Goal: Task Accomplishment & Management: Manage account settings

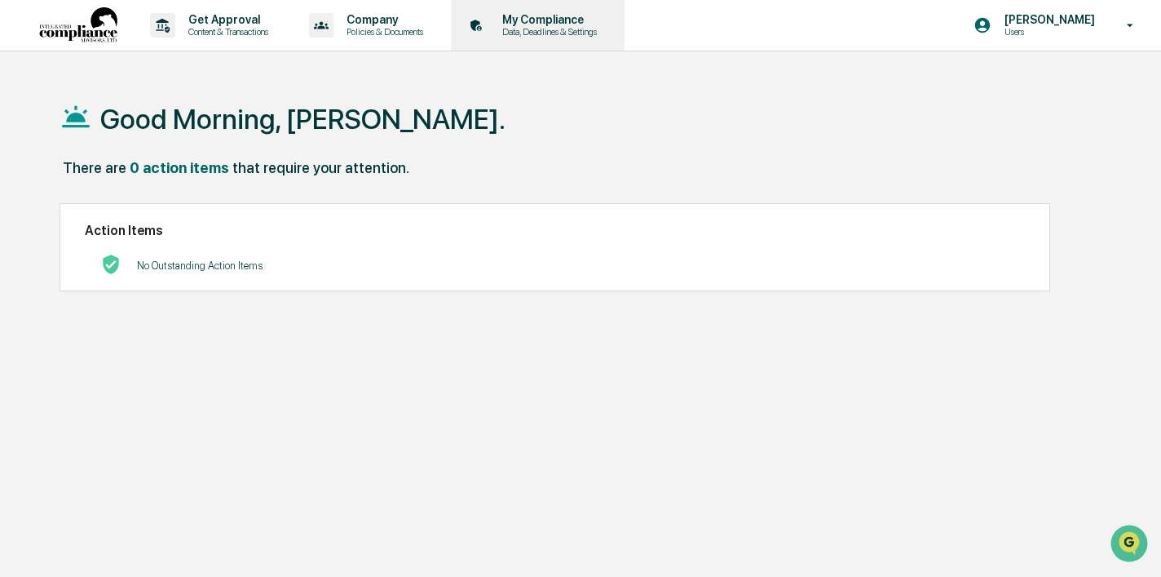
click at [549, 28] on p "Data, Deadlines & Settings" at bounding box center [547, 31] width 116 height 11
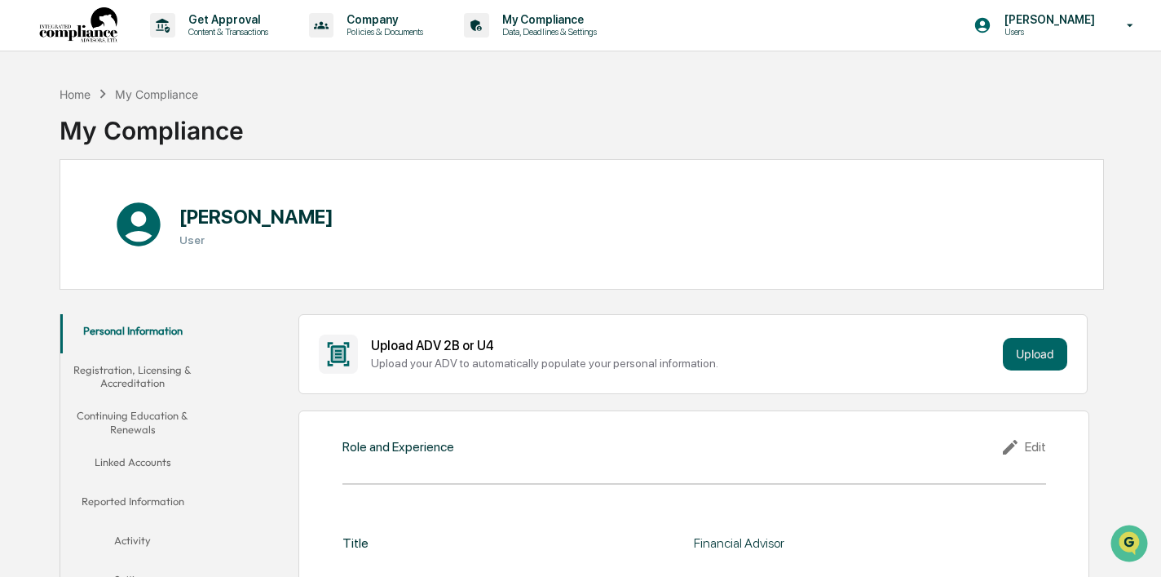
scroll to position [118, 0]
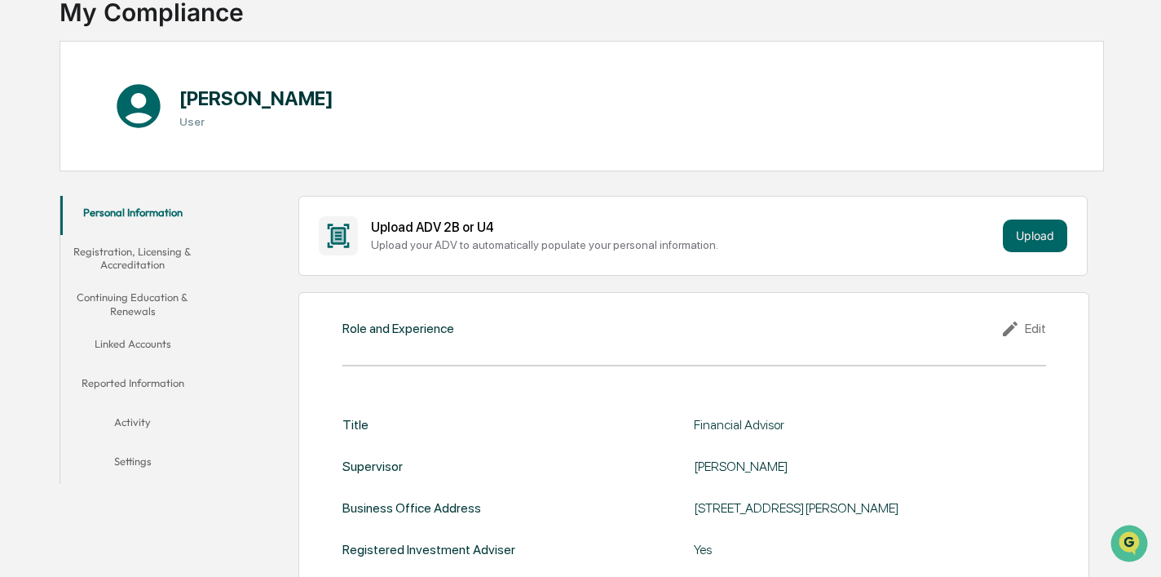
click at [149, 303] on button "Continuing Education & Renewals" at bounding box center [132, 304] width 145 height 46
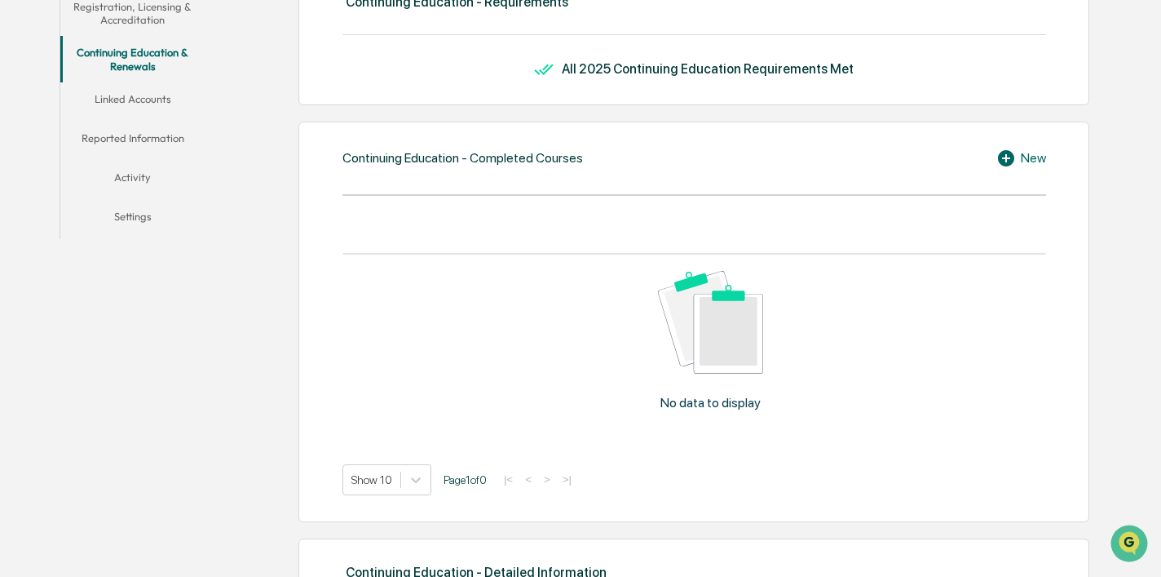
scroll to position [383, 0]
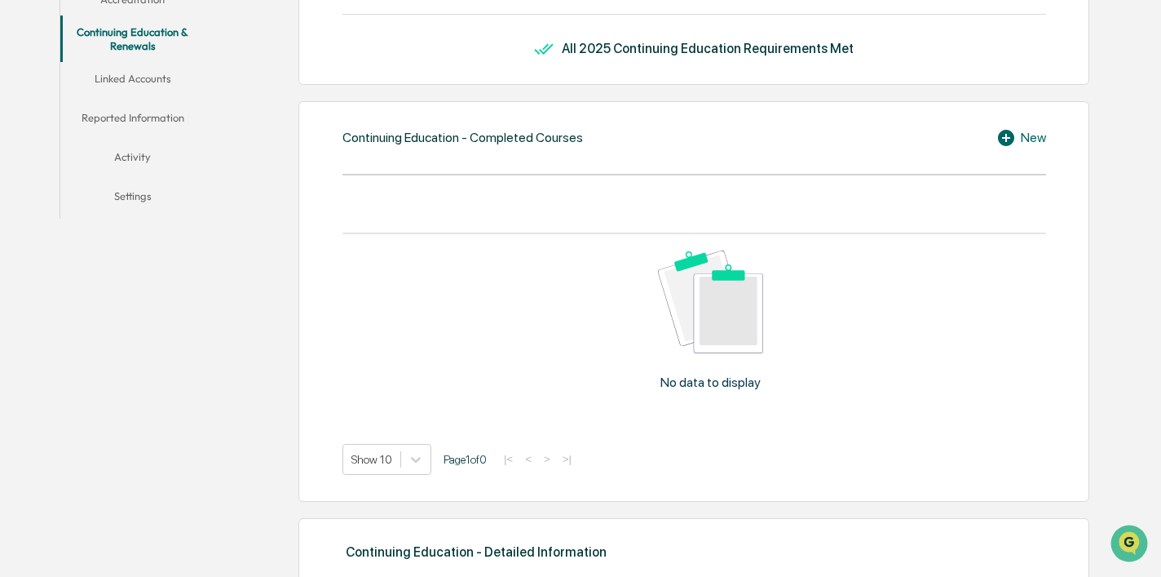
click at [1003, 142] on icon at bounding box center [1006, 138] width 16 height 16
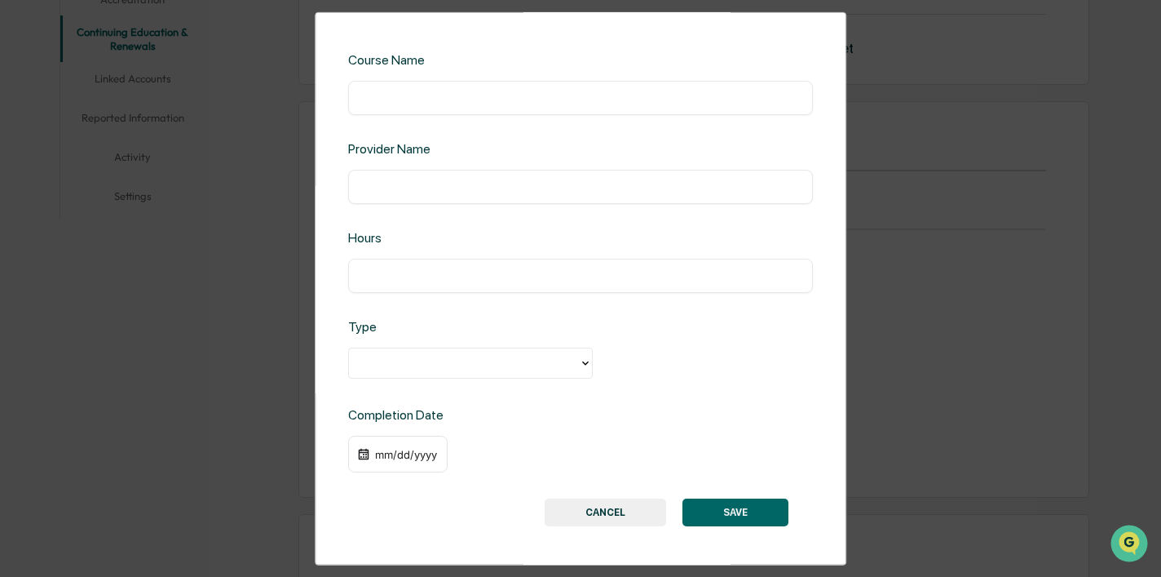
scroll to position [42, 0]
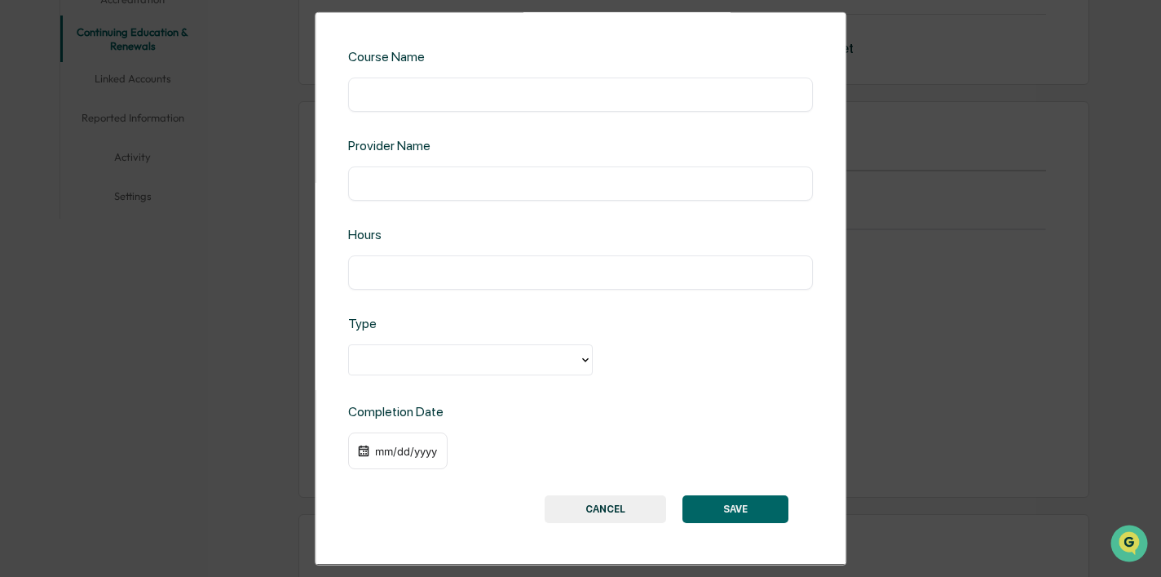
click at [583, 361] on icon at bounding box center [585, 359] width 13 height 13
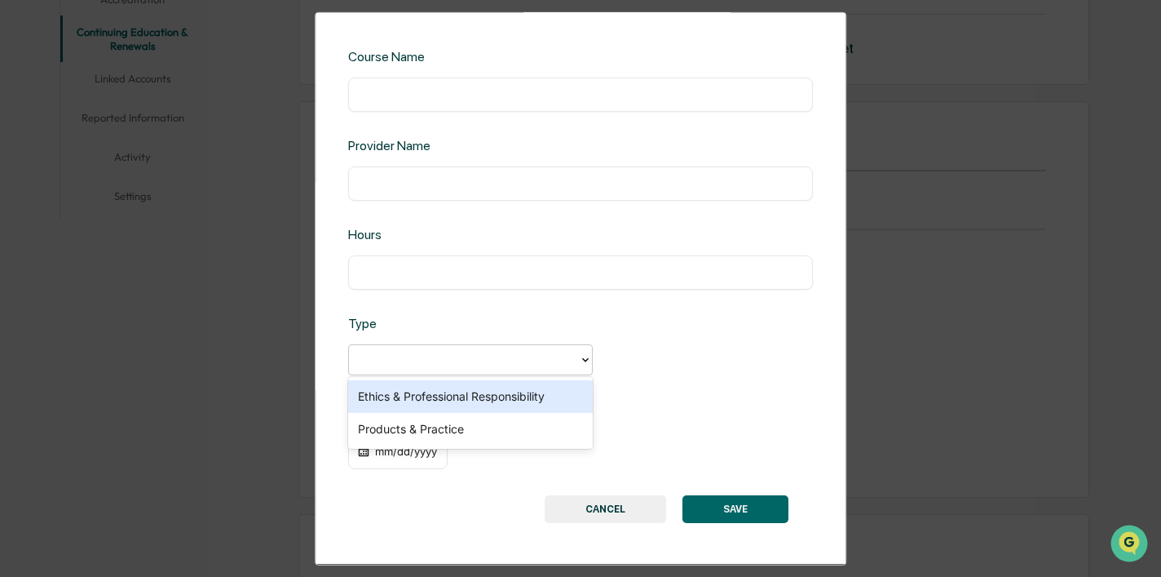
click at [581, 320] on div "Type Ethics & Professional Responsibility, 1 of 2. 2 results available. Use Up …" at bounding box center [580, 347] width 465 height 62
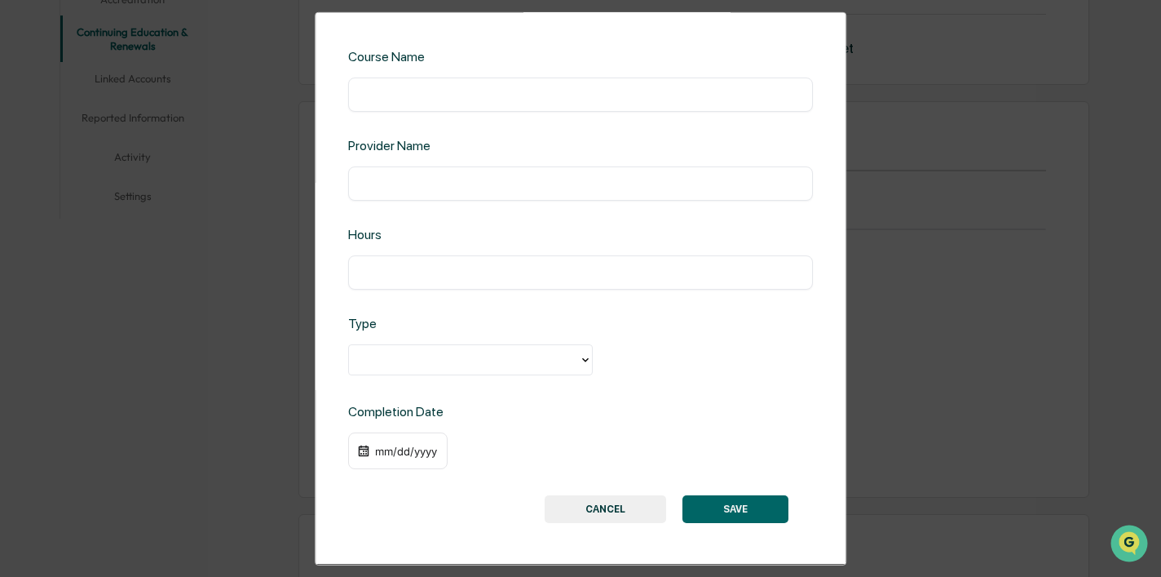
click at [642, 497] on button "CANCEL" at bounding box center [606, 509] width 122 height 28
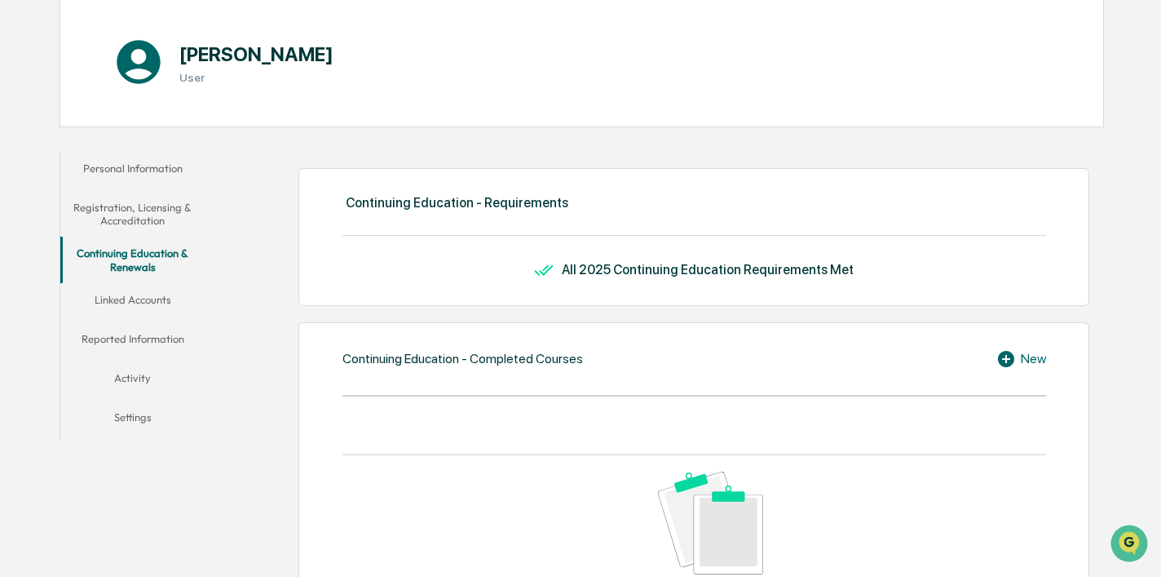
click at [173, 306] on button "Linked Accounts" at bounding box center [132, 302] width 145 height 39
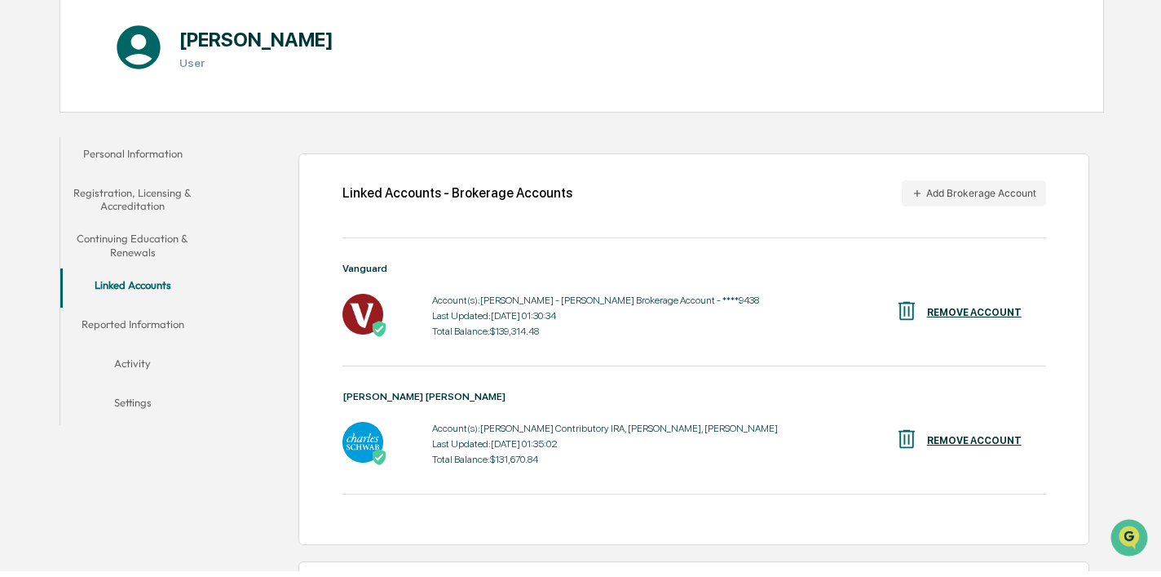
scroll to position [177, 0]
click at [167, 155] on button "Personal Information" at bounding box center [132, 156] width 145 height 39
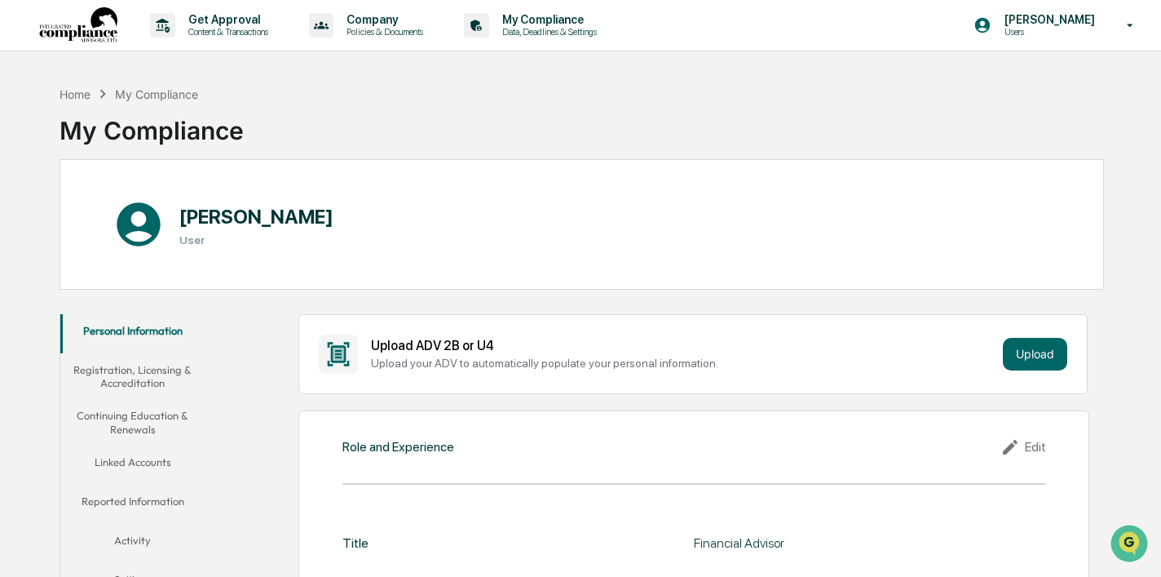
click at [147, 380] on button "Registration, Licensing & Accreditation" at bounding box center [132, 376] width 145 height 46
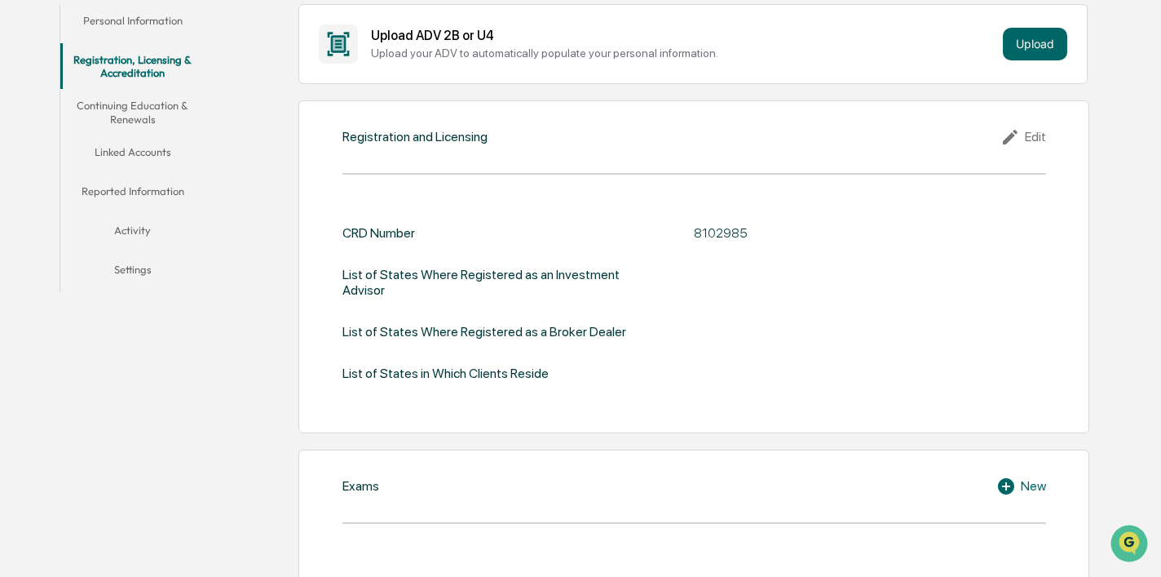
scroll to position [313, 0]
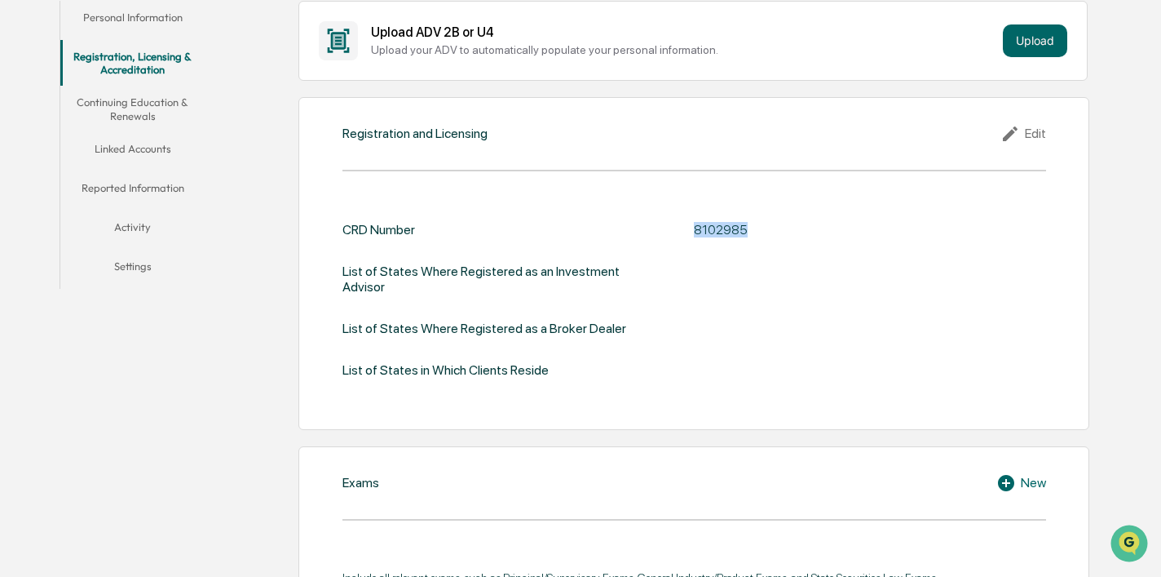
drag, startPoint x: 747, startPoint y: 232, endPoint x: 694, endPoint y: 231, distance: 53.0
click at [694, 231] on div "CRD Number 8102985" at bounding box center [695, 229] width 704 height 15
copy div "8102985"
click at [157, 98] on button "Continuing Education & Renewals" at bounding box center [132, 109] width 145 height 46
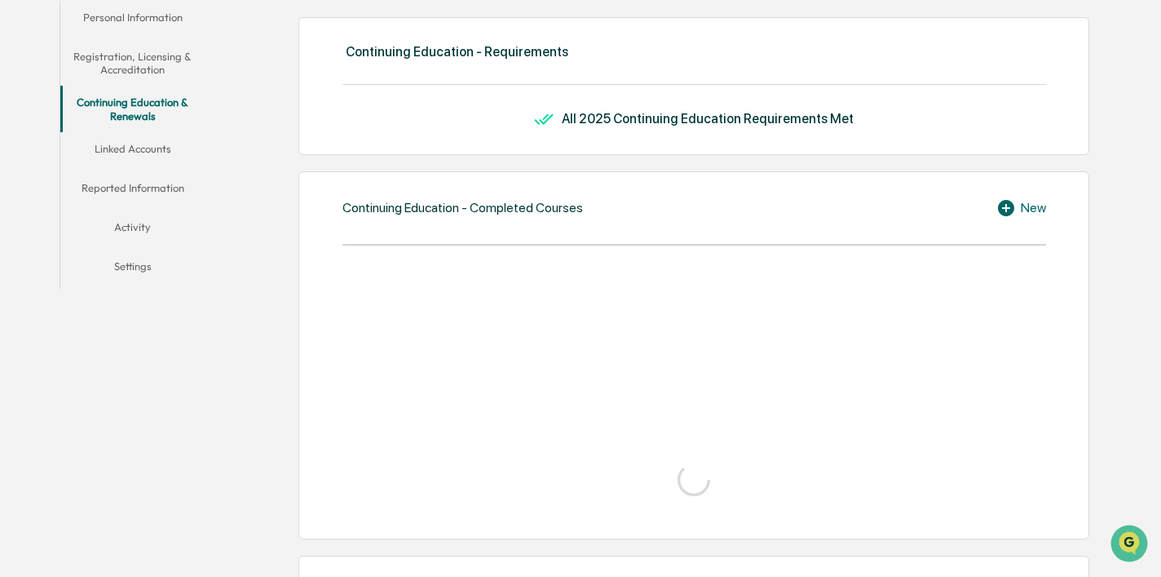
scroll to position [328, 0]
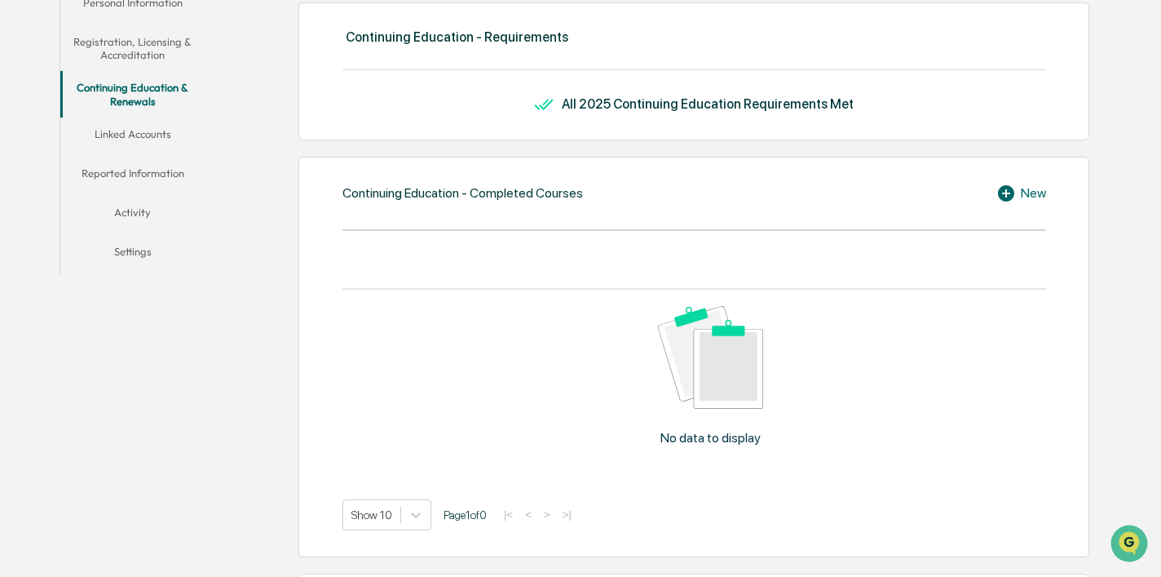
click at [1004, 200] on icon at bounding box center [1006, 193] width 16 height 16
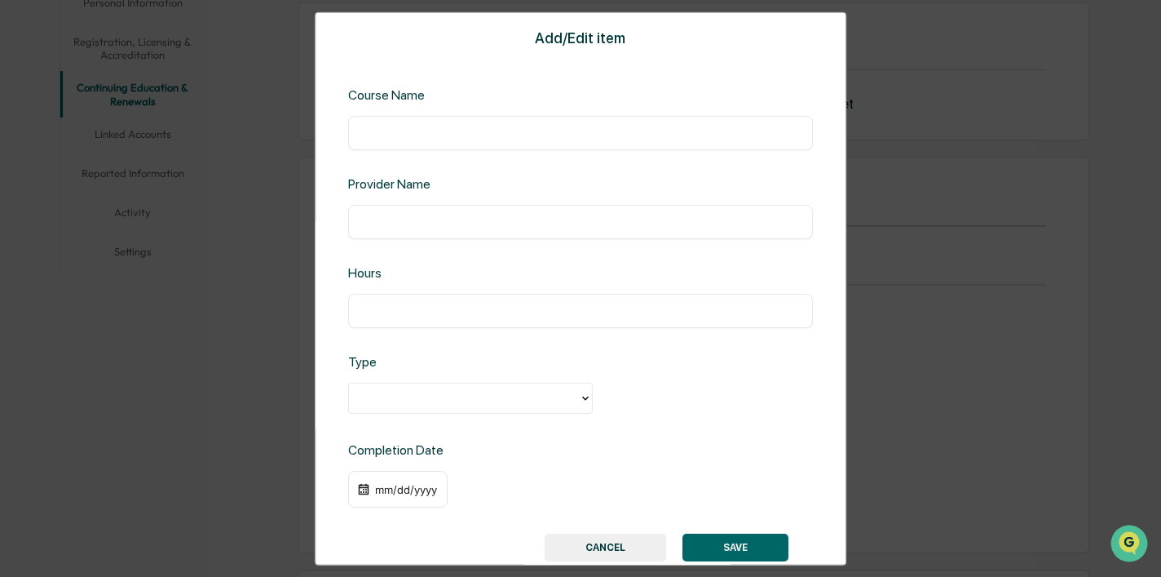
click at [463, 130] on input "text" at bounding box center [580, 132] width 440 height 16
type input "**********"
type input "********"
type input "*"
click at [470, 402] on div at bounding box center [464, 397] width 214 height 19
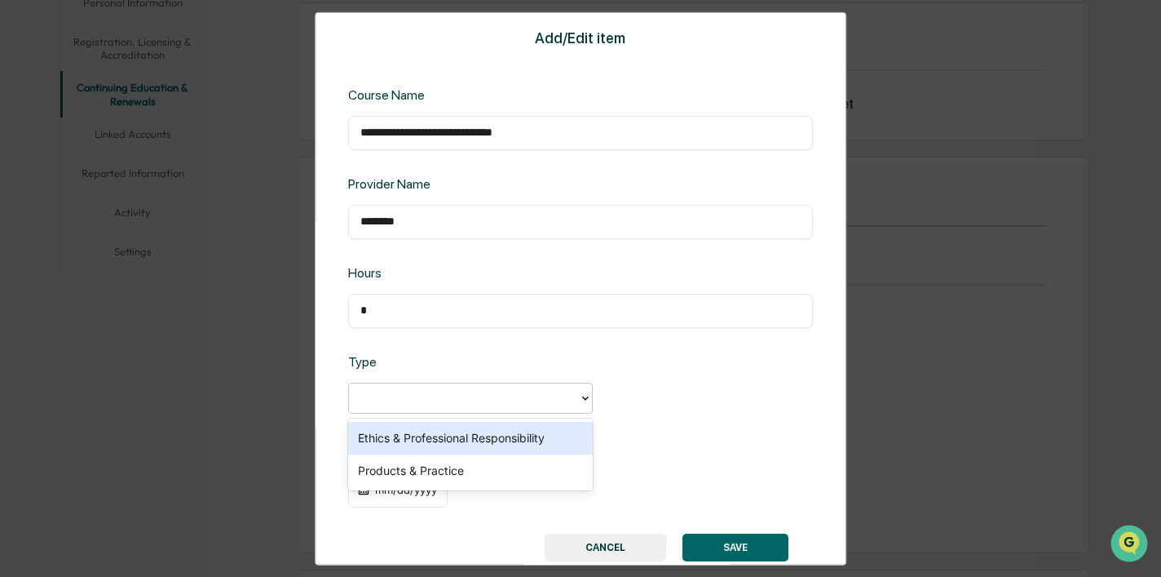
click at [462, 440] on div "Ethics & Professional Responsibility" at bounding box center [470, 438] width 245 height 33
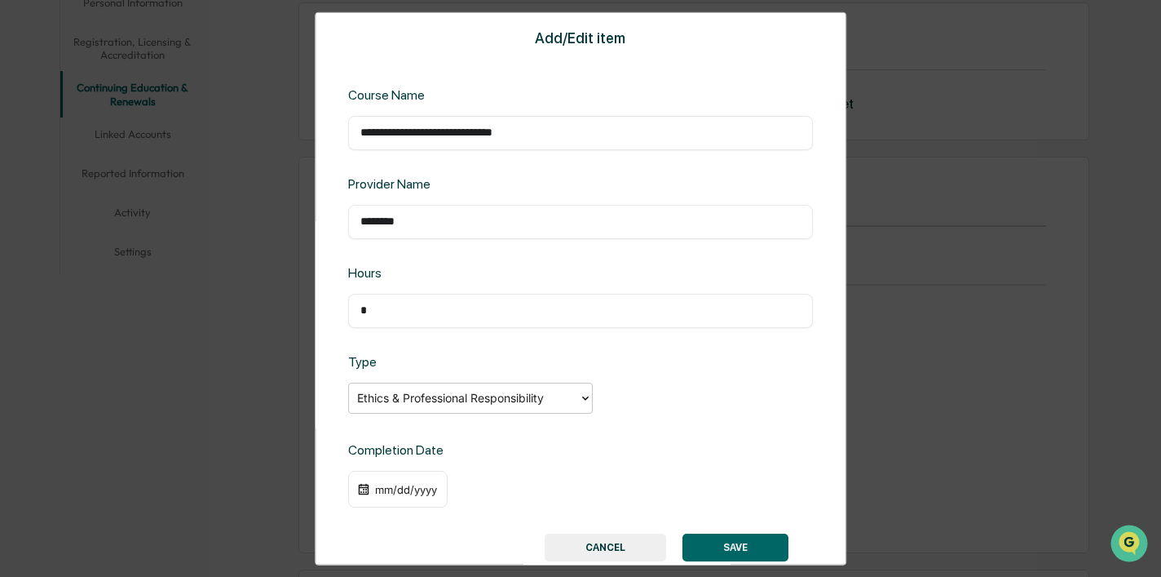
click at [388, 486] on div "mm/dd/yyyy" at bounding box center [405, 488] width 65 height 13
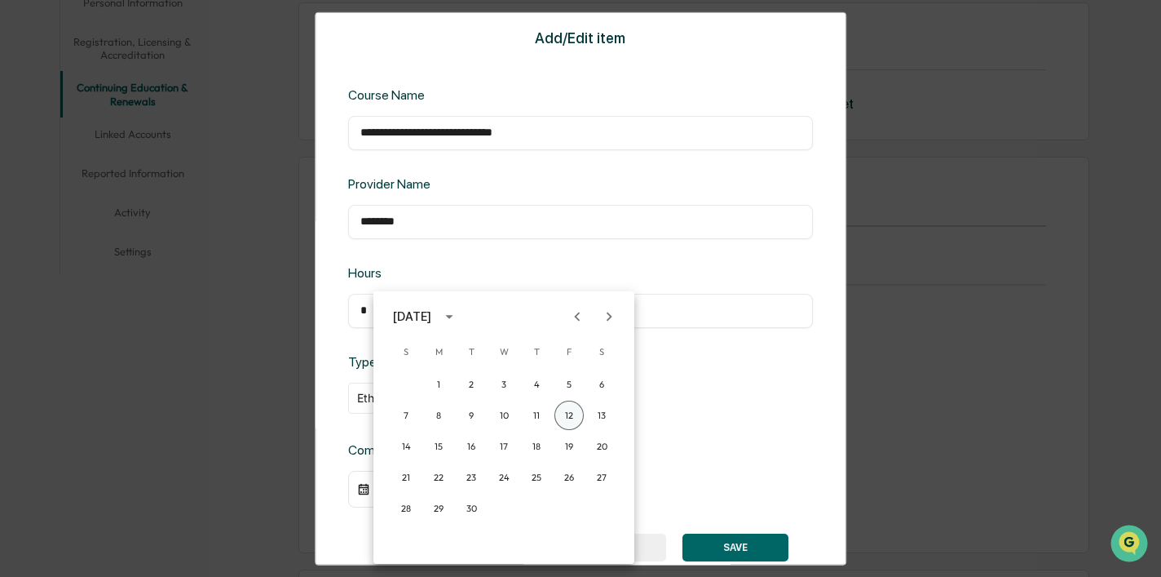
click at [577, 417] on button "12" at bounding box center [569, 414] width 29 height 29
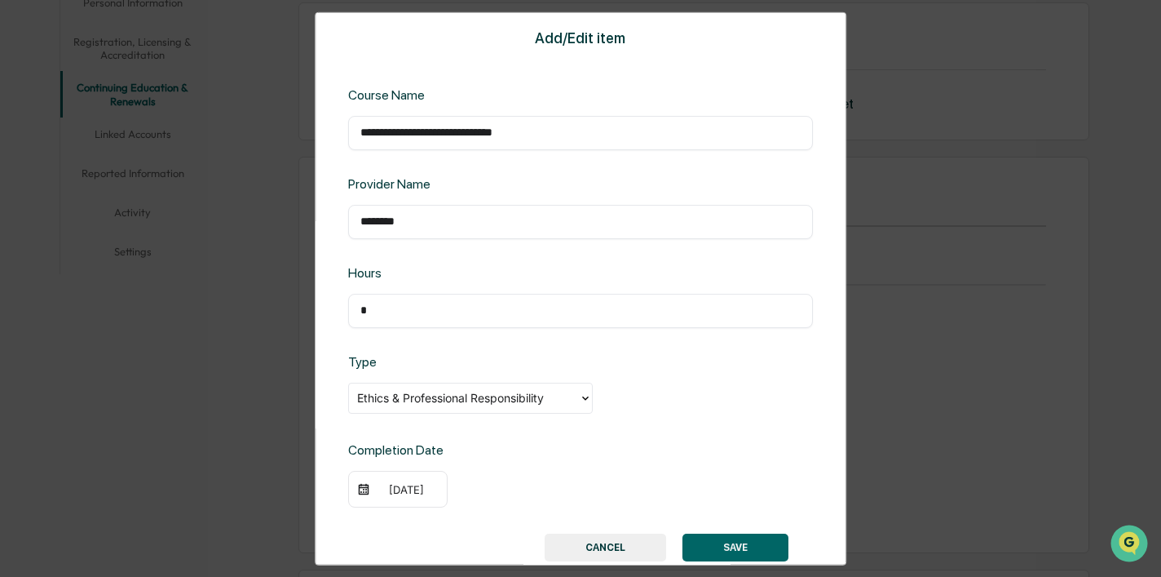
scroll to position [42, 0]
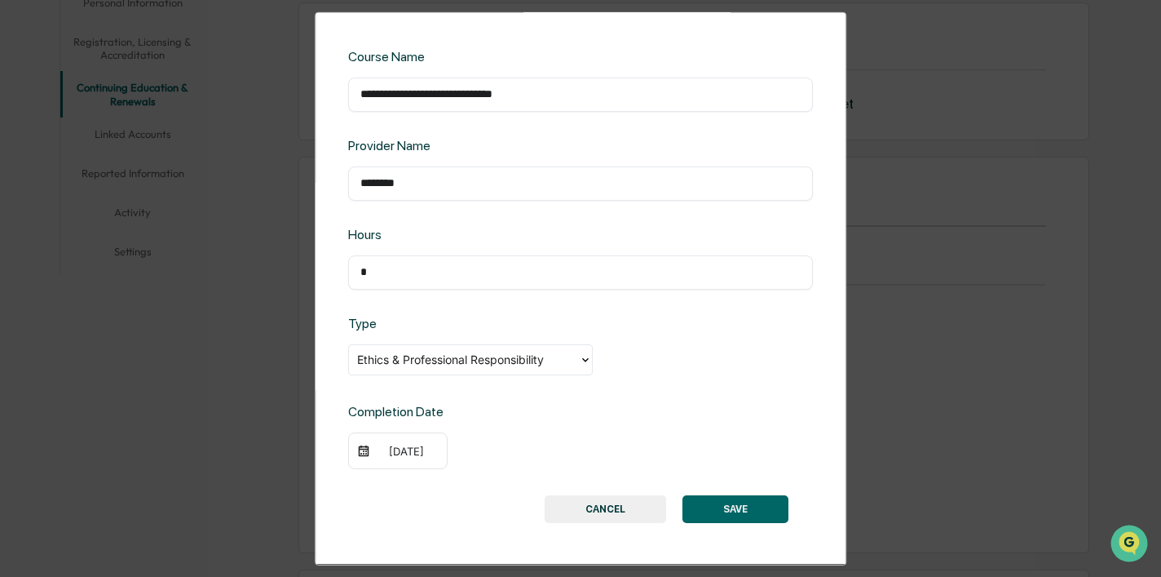
click at [727, 512] on button "SAVE" at bounding box center [736, 509] width 106 height 28
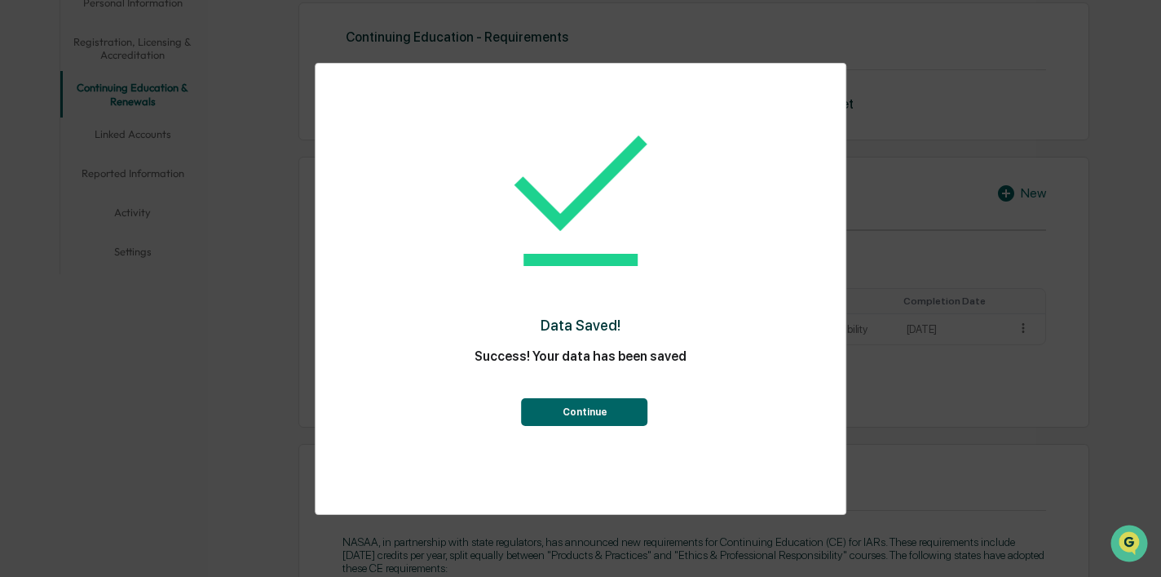
click at [582, 413] on button "Continue" at bounding box center [585, 412] width 126 height 28
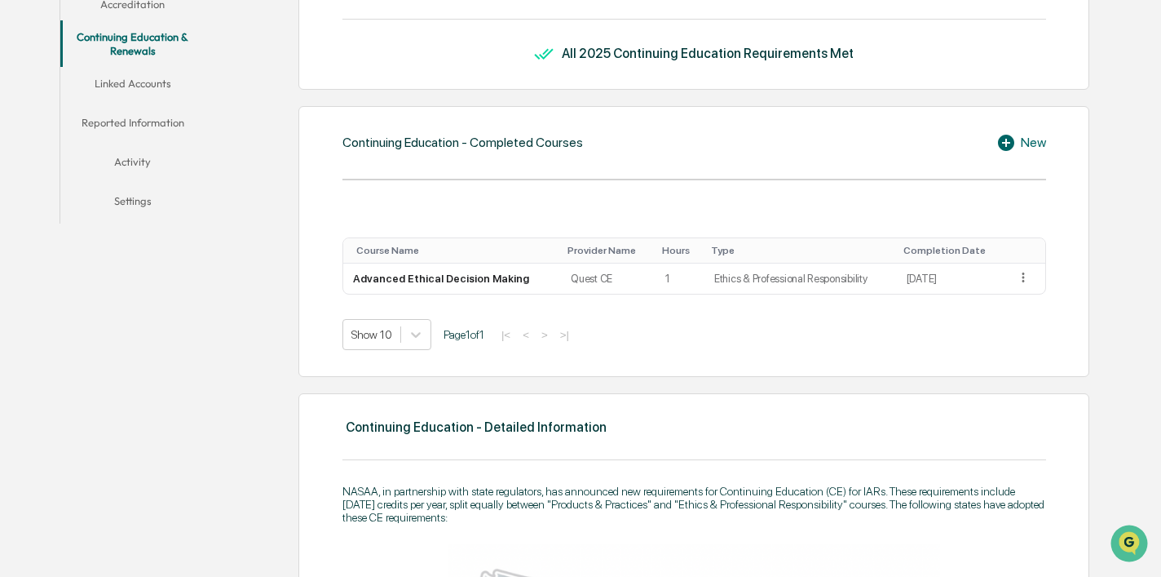
scroll to position [389, 0]
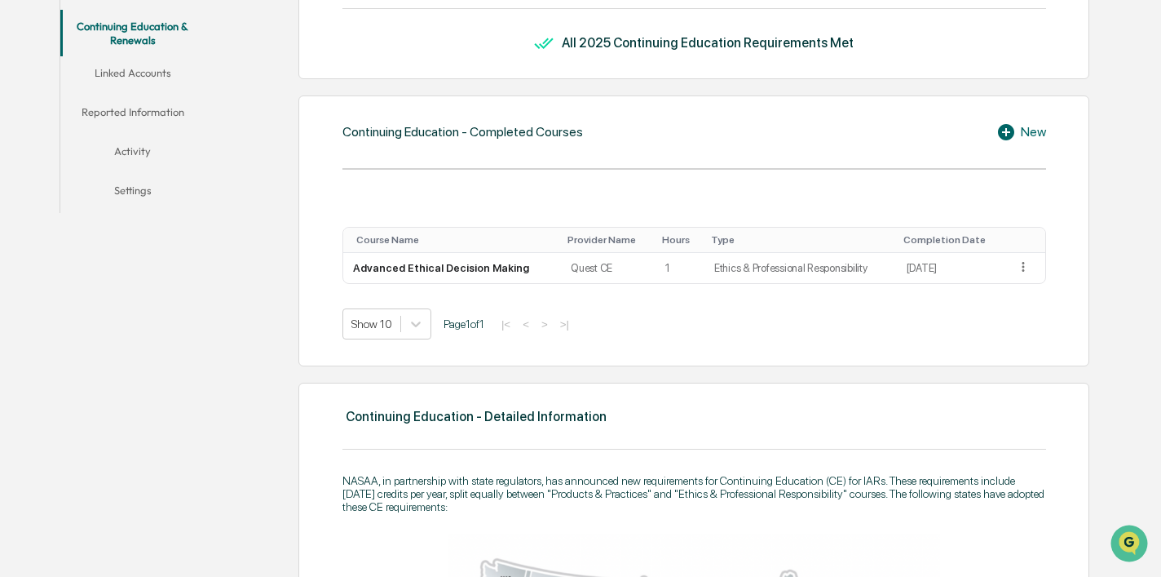
click at [1010, 141] on icon at bounding box center [1009, 132] width 24 height 20
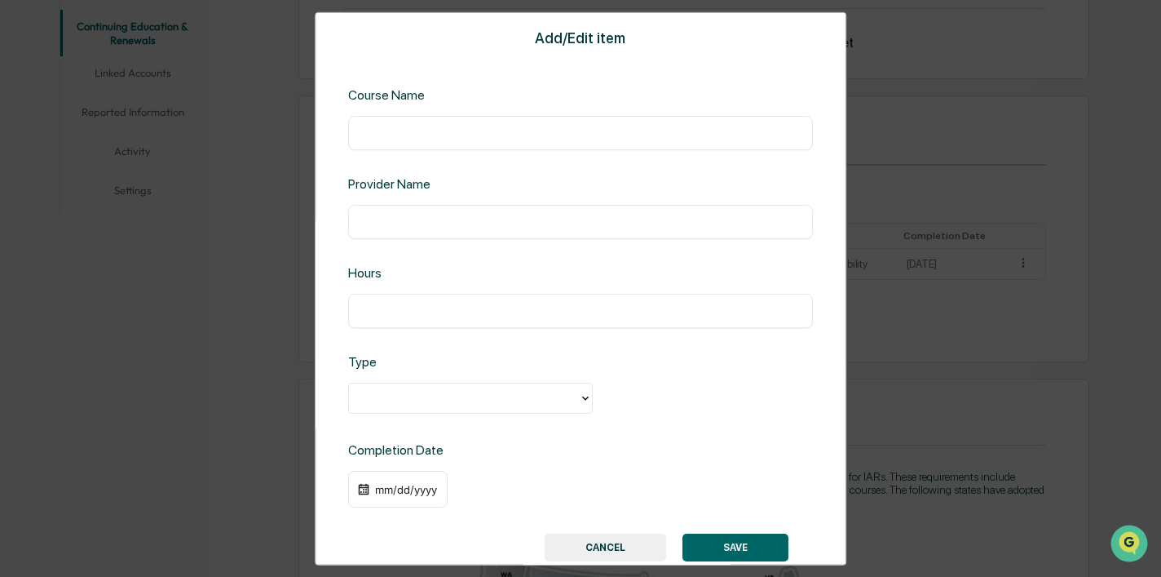
click at [483, 131] on input "text" at bounding box center [580, 132] width 440 height 16
type input "**********"
type input "********"
type input "*"
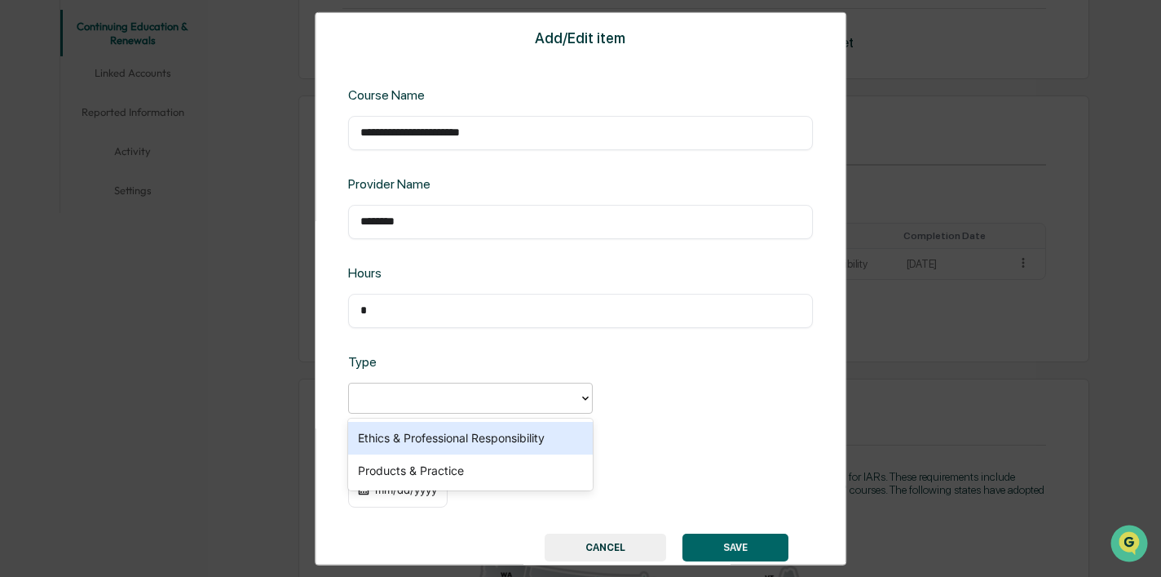
click at [512, 400] on div at bounding box center [464, 397] width 214 height 19
click at [529, 442] on div "Ethics & Professional Responsibility" at bounding box center [470, 438] width 245 height 33
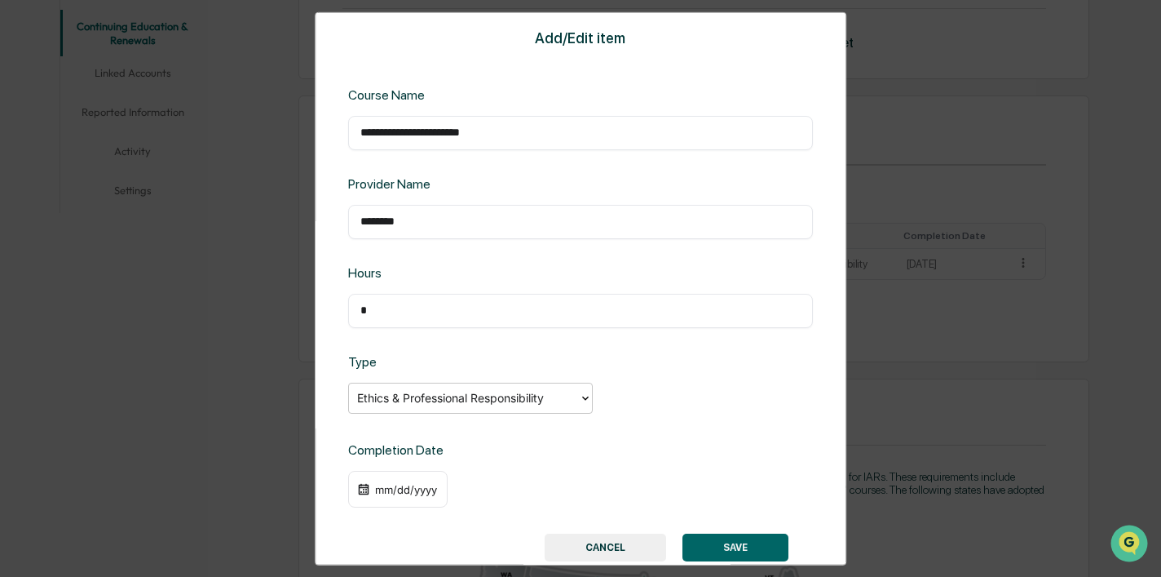
scroll to position [14, 0]
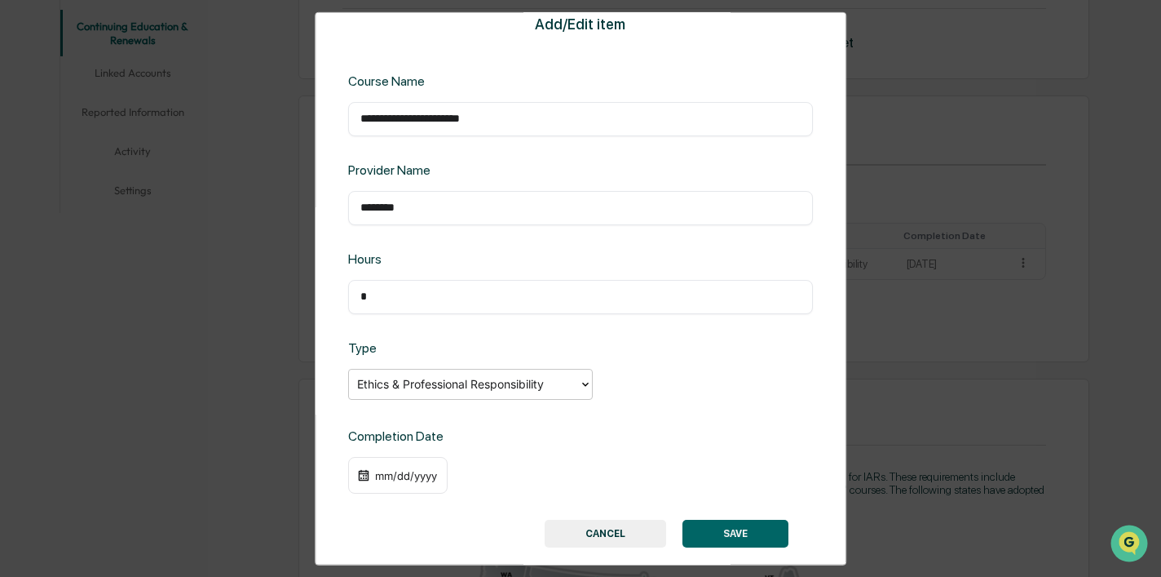
click at [422, 473] on div "mm/dd/yyyy" at bounding box center [405, 474] width 65 height 13
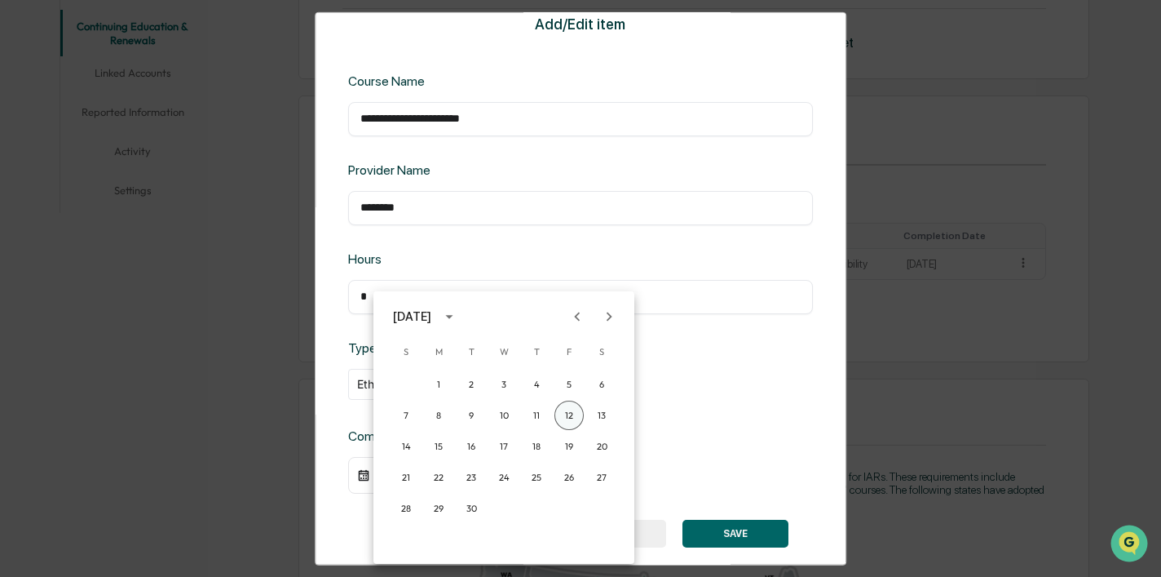
click at [571, 419] on button "12" at bounding box center [569, 414] width 29 height 29
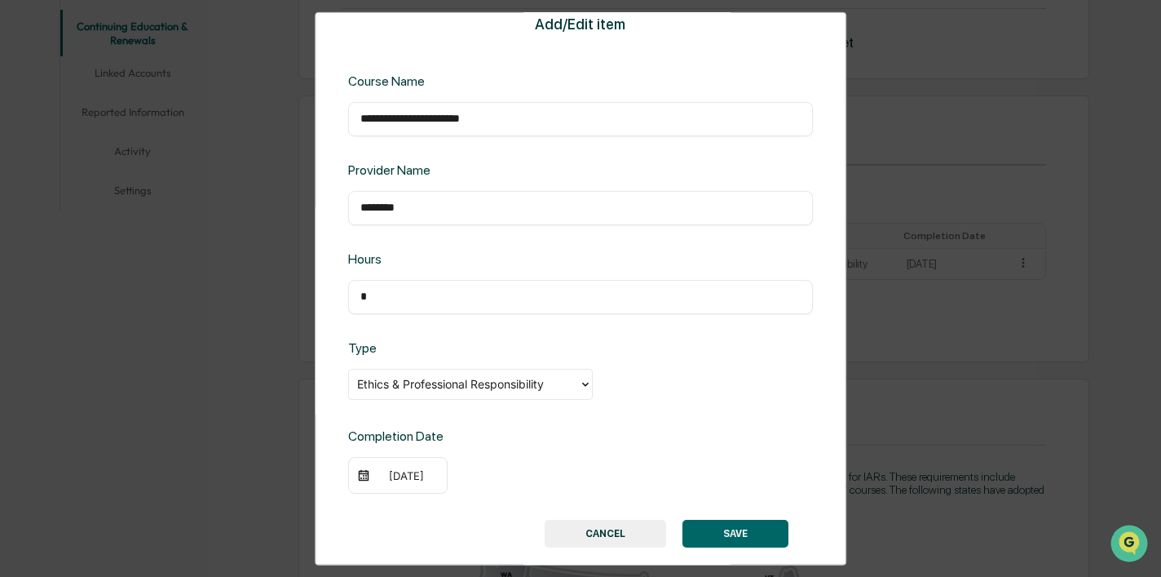
click at [749, 534] on button "SAVE" at bounding box center [736, 533] width 106 height 28
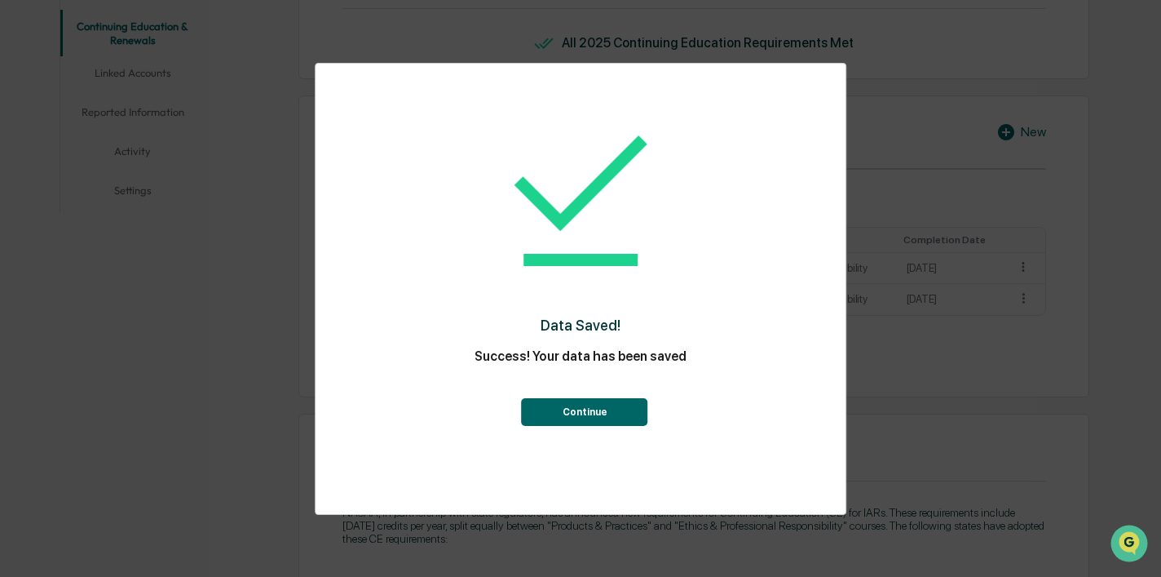
click at [617, 417] on button "Continue" at bounding box center [585, 412] width 126 height 28
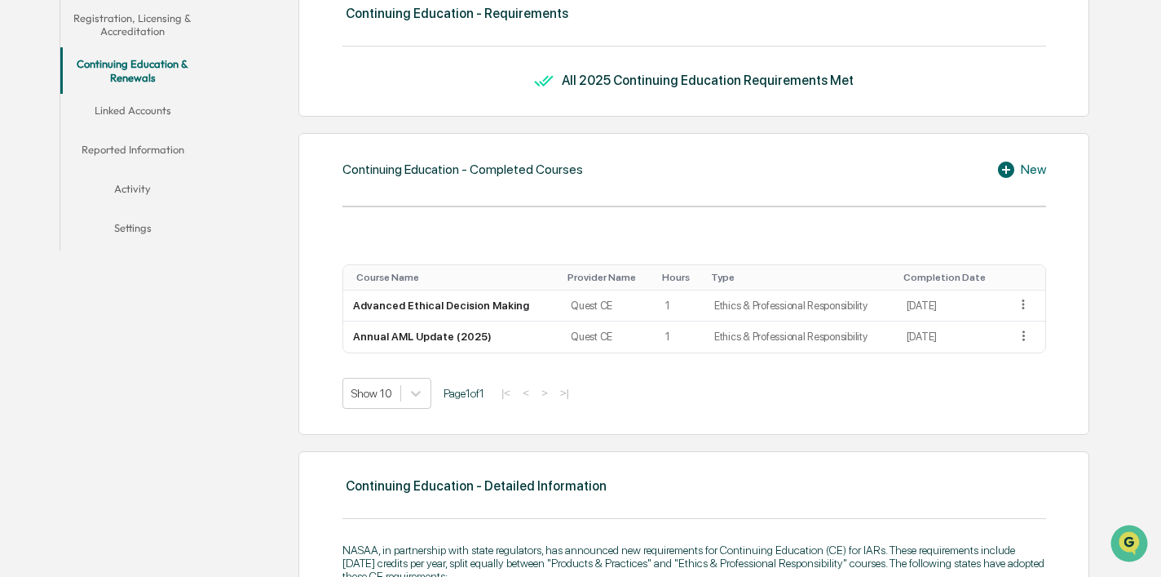
scroll to position [345, 0]
